Goal: Submit feedback/report problem

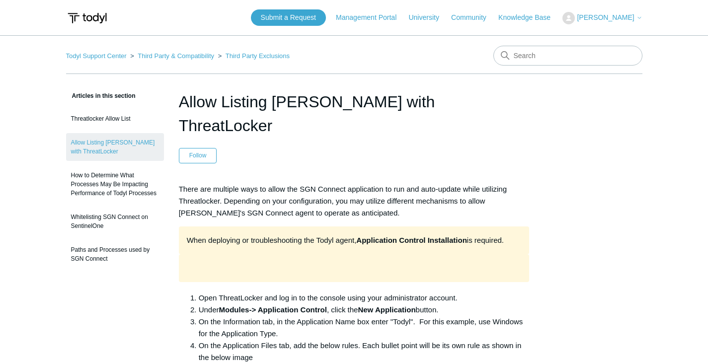
drag, startPoint x: 177, startPoint y: 103, endPoint x: 440, endPoint y: 103, distance: 263.4
copy h1 "Allow Listing [PERSON_NAME] with ThreatLocker"
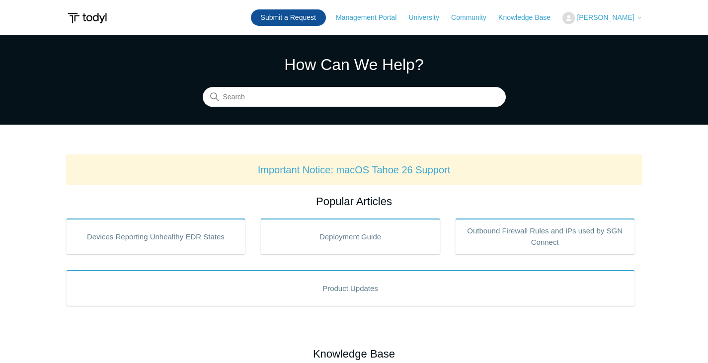
click at [319, 23] on link "Submit a Request" at bounding box center [288, 17] width 75 height 16
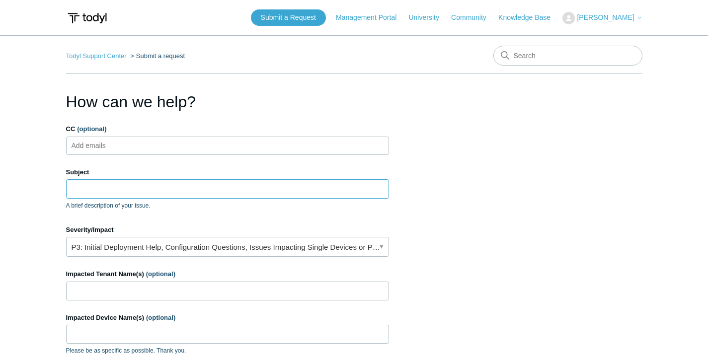
click at [181, 190] on input "Subject" at bounding box center [227, 188] width 323 height 19
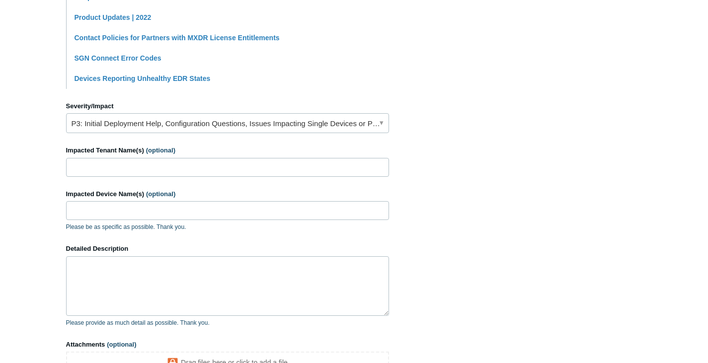
scroll to position [366, 0]
type input "Endpoint security shows monitoring"
click at [175, 161] on input "Impacted Tenant Name(s) (optional)" at bounding box center [227, 167] width 323 height 19
type input "Attitude IT Internal"
click at [151, 280] on textarea "Detailed Description" at bounding box center [227, 286] width 323 height 60
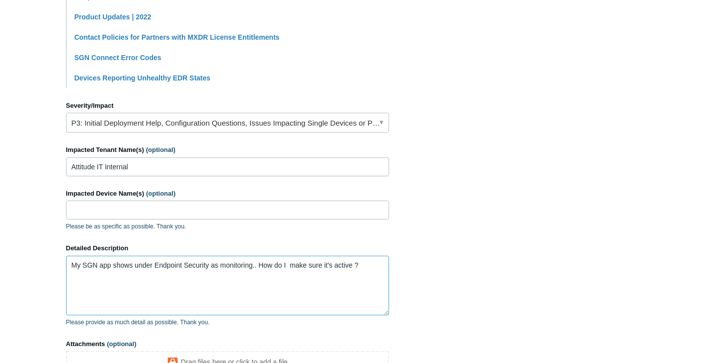
scroll to position [483, 0]
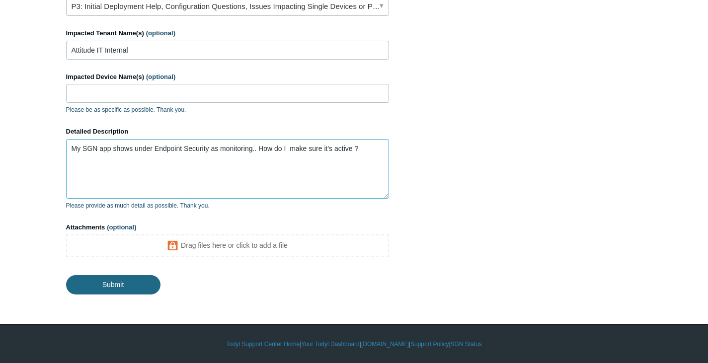
type textarea "My SGN app shows under Endpoint Security as monitoring.. How do I make sure it'…"
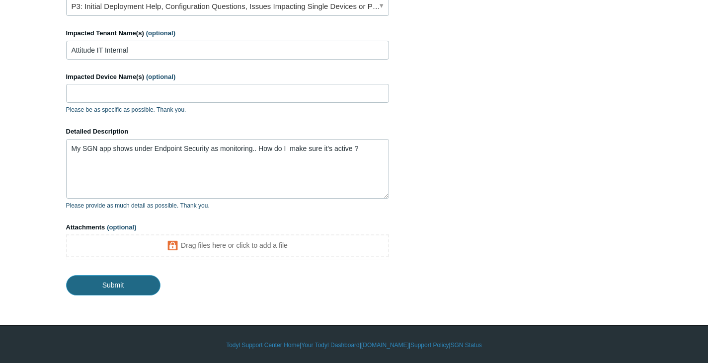
click at [139, 283] on input "Submit" at bounding box center [113, 285] width 94 height 20
